Goal: Task Accomplishment & Management: Use online tool/utility

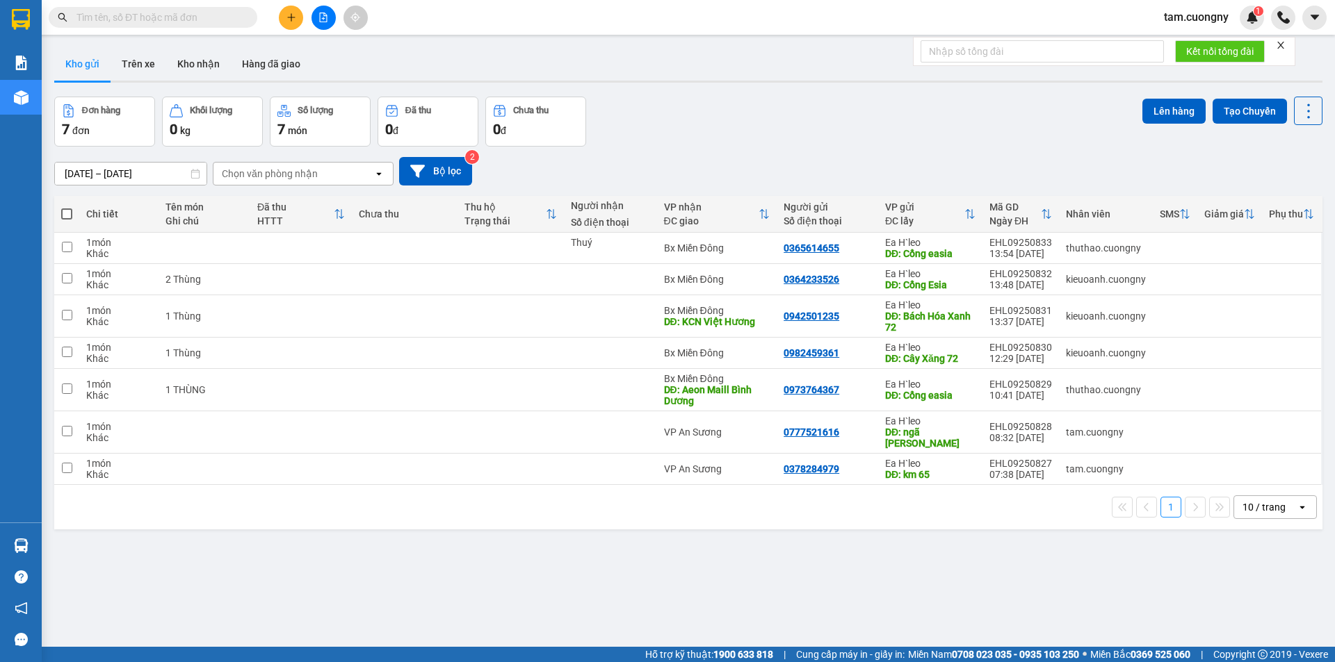
click at [198, 10] on input "text" at bounding box center [158, 17] width 164 height 15
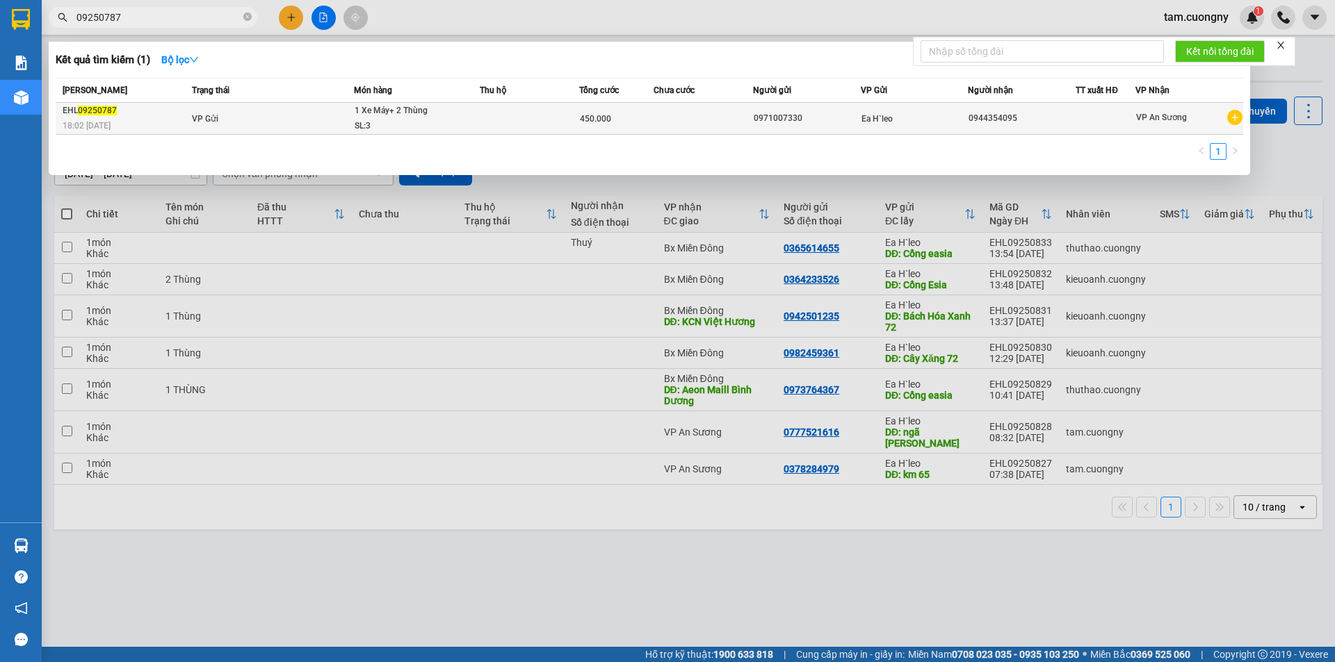
type input "09250787"
click at [297, 115] on td "VP Gửi" at bounding box center [270, 119] width 165 height 32
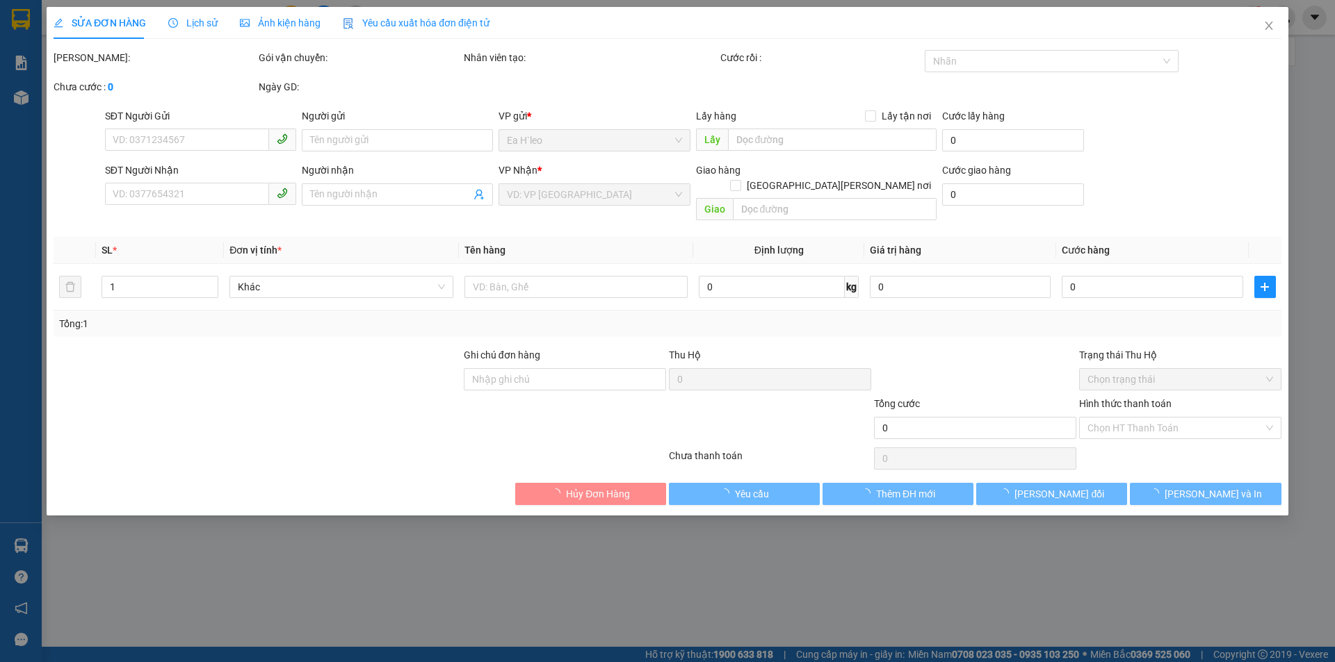
type input "0971007330"
type input "0944354095"
type input "450.000"
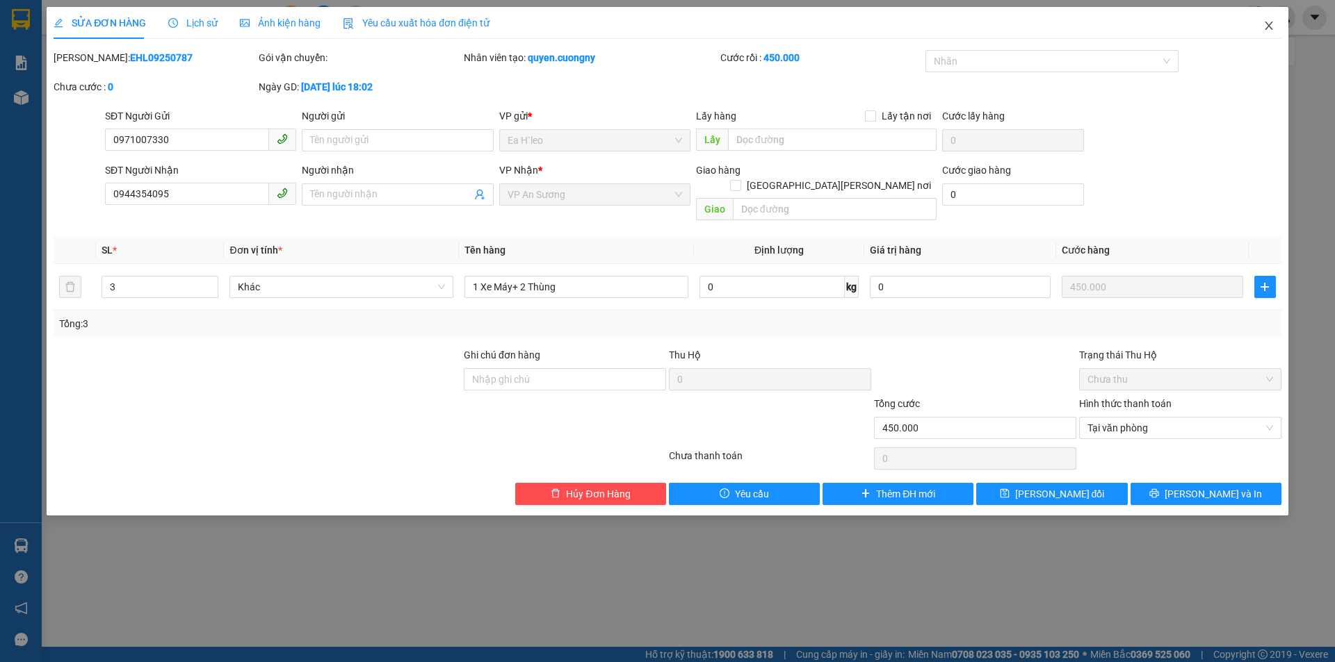
click at [1268, 22] on icon "close" at bounding box center [1268, 25] width 11 height 11
